Goal: Task Accomplishment & Management: Manage account settings

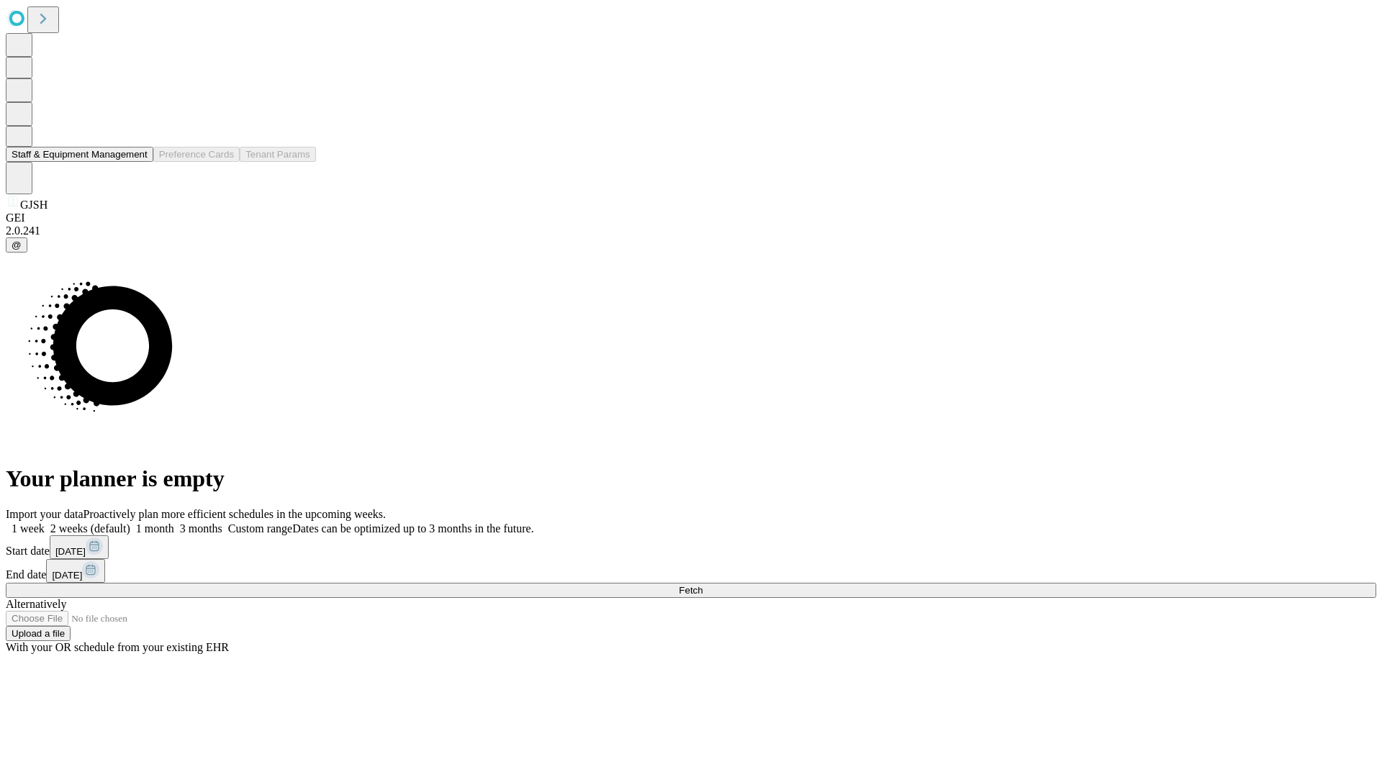
click at [137, 162] on button "Staff & Equipment Management" at bounding box center [80, 154] width 148 height 15
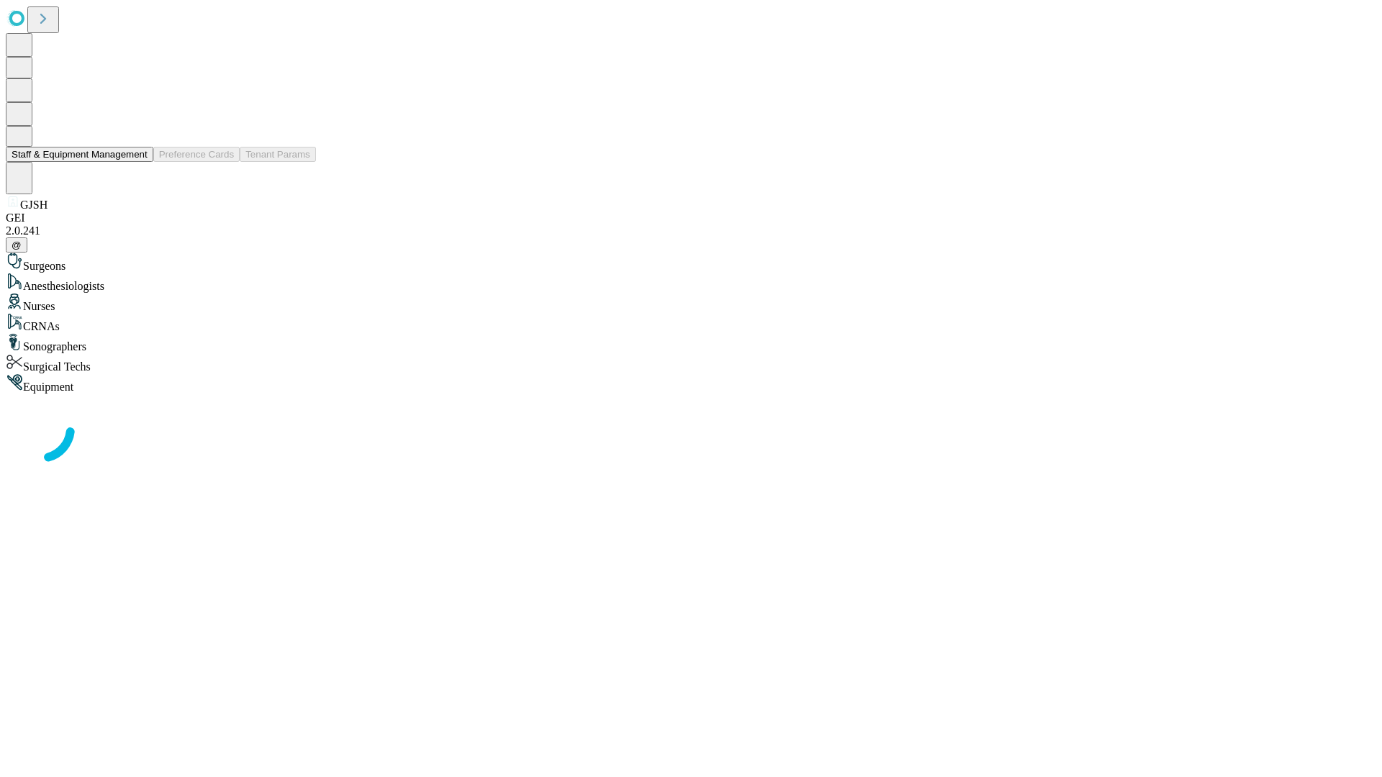
click at [137, 162] on button "Staff & Equipment Management" at bounding box center [80, 154] width 148 height 15
